Goal: Find specific page/section: Find specific page/section

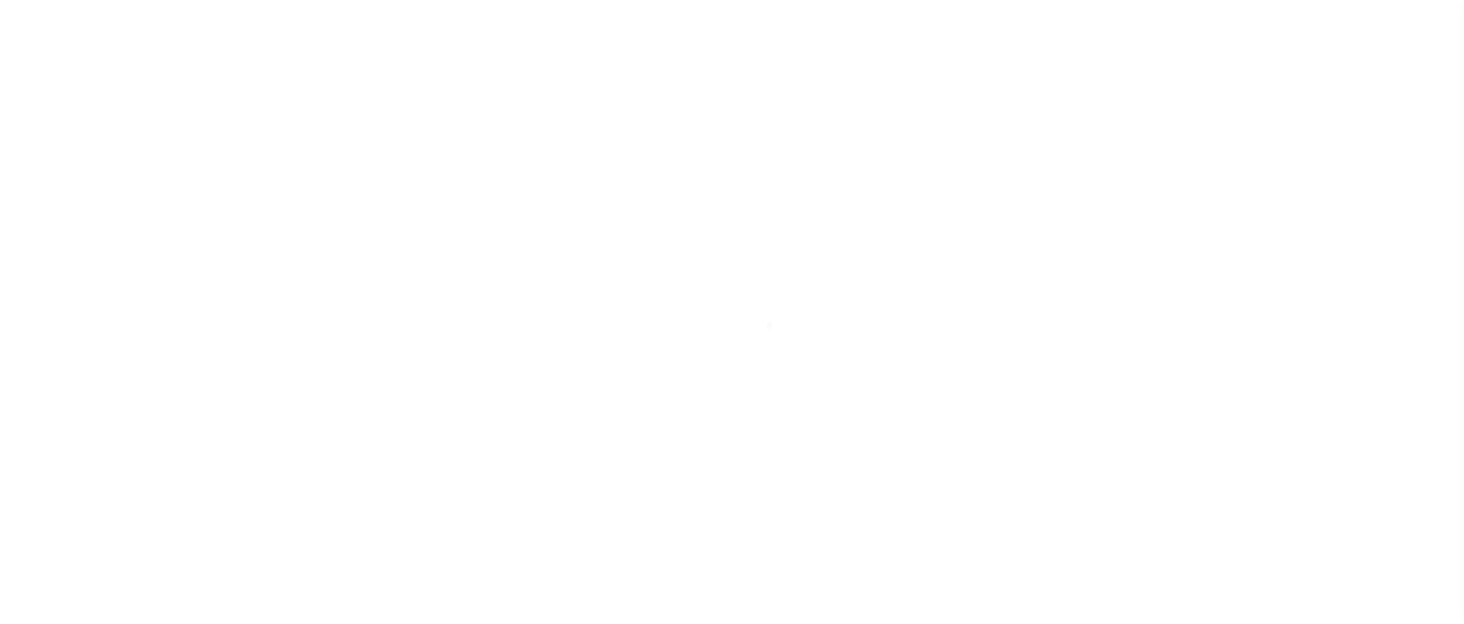
scroll to position [139, 0]
select select "200"
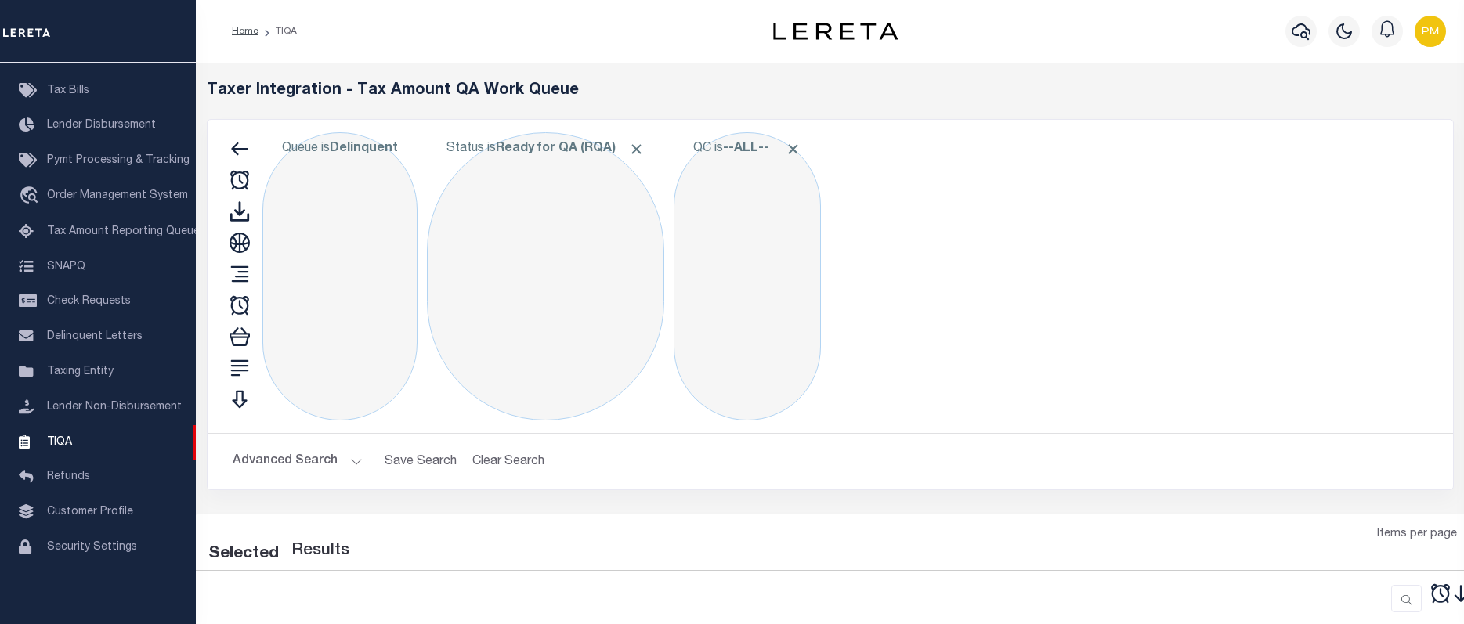
select select "200"
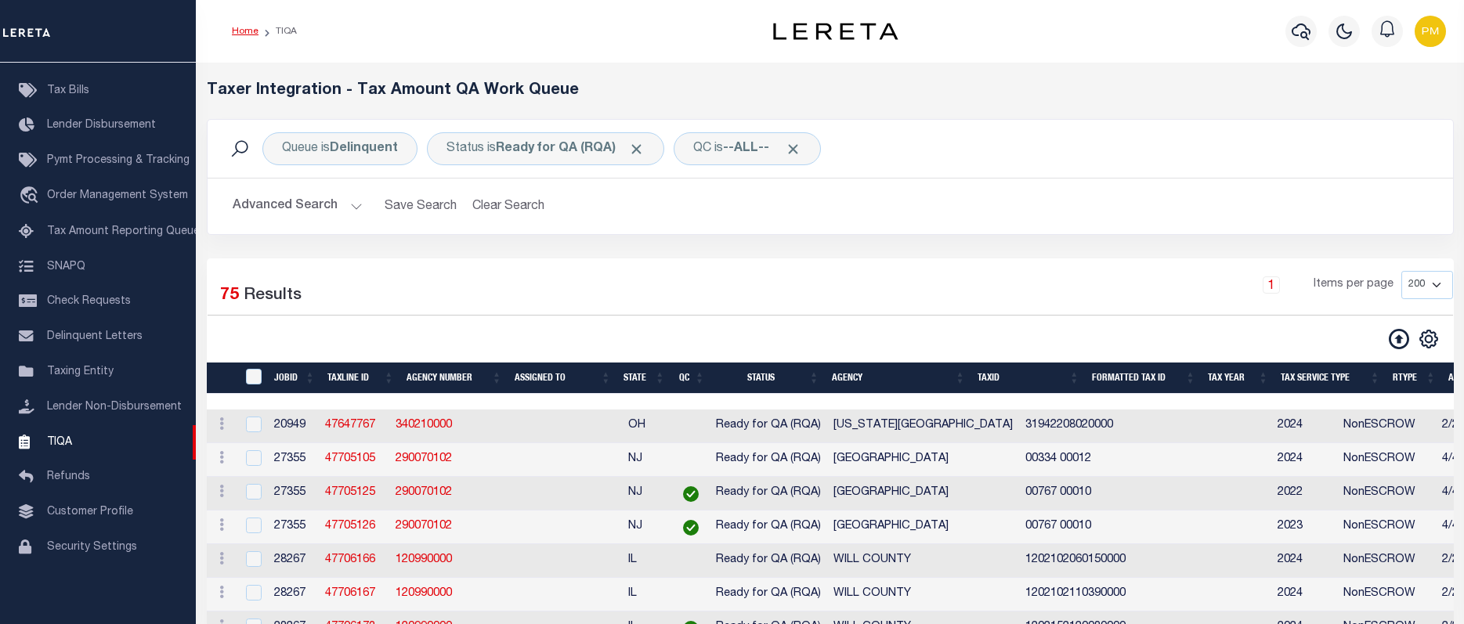
click at [243, 30] on link "Home" at bounding box center [245, 31] width 27 height 9
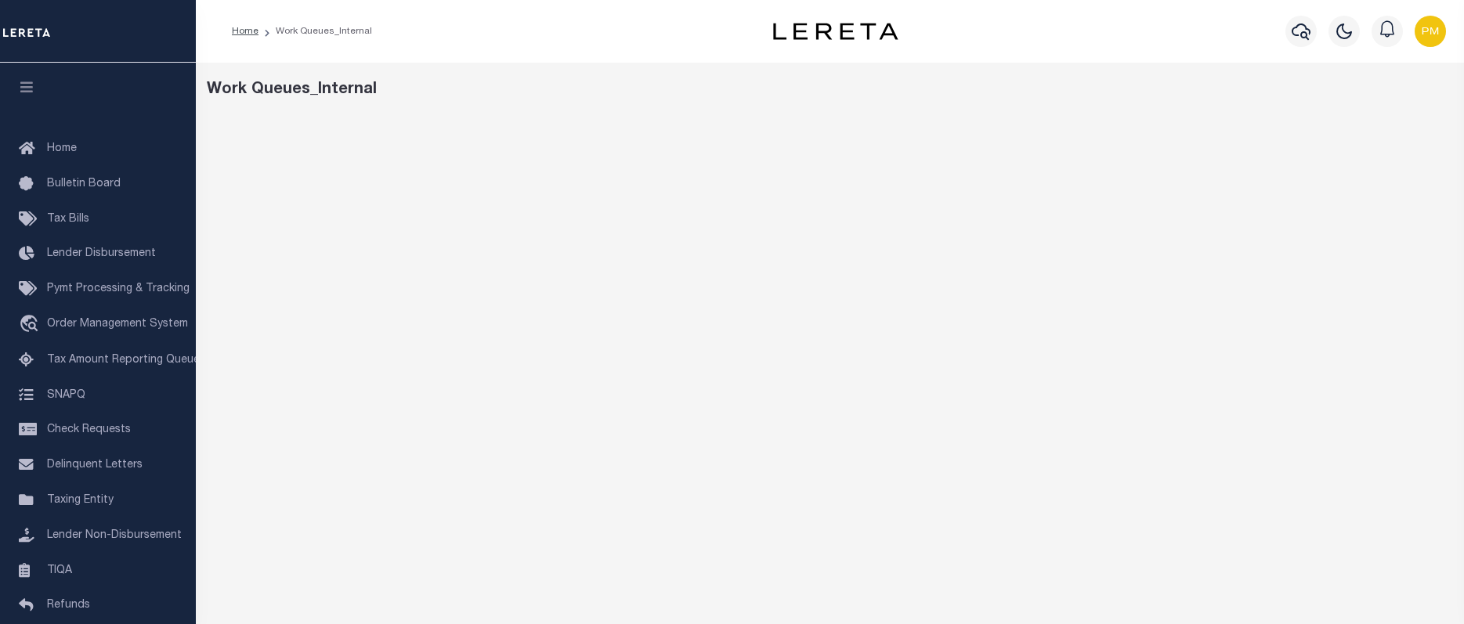
scroll to position [124, 0]
